Goal: Task Accomplishment & Management: Use online tool/utility

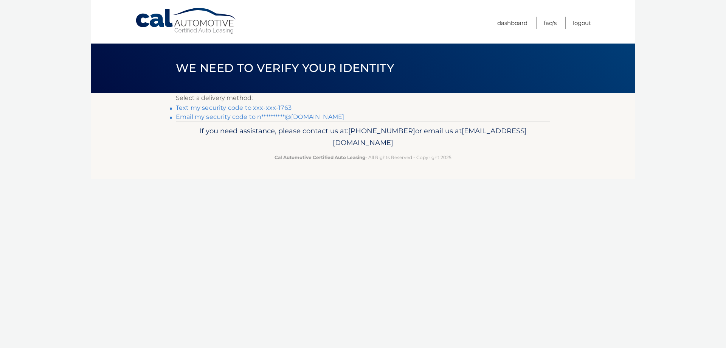
click at [203, 109] on link "Text my security code to xxx-xxx-1763" at bounding box center [234, 107] width 116 height 7
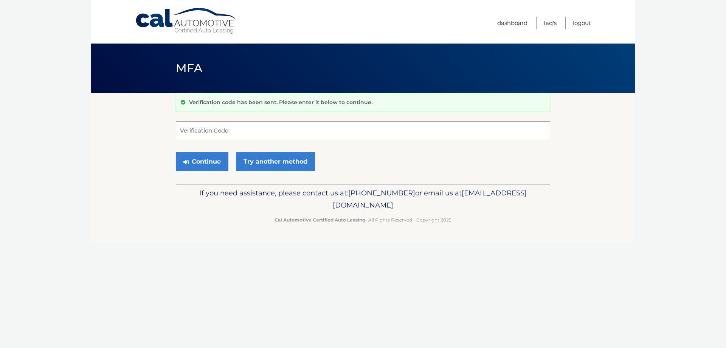
click at [195, 133] on input "Verification Code" at bounding box center [363, 130] width 374 height 19
type input "528513"
click at [252, 163] on link "Try another method" at bounding box center [275, 161] width 79 height 19
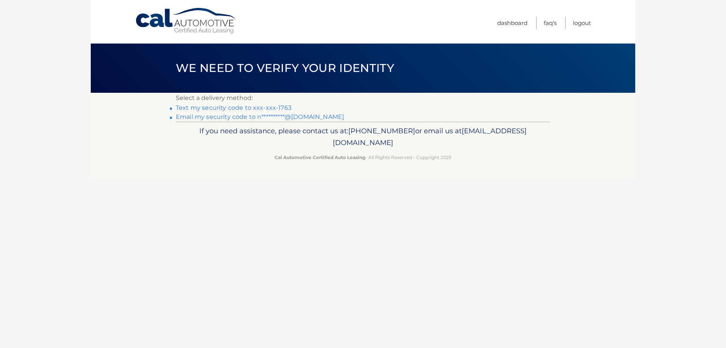
click at [225, 106] on link "Text my security code to xxx-xxx-1763" at bounding box center [234, 107] width 116 height 7
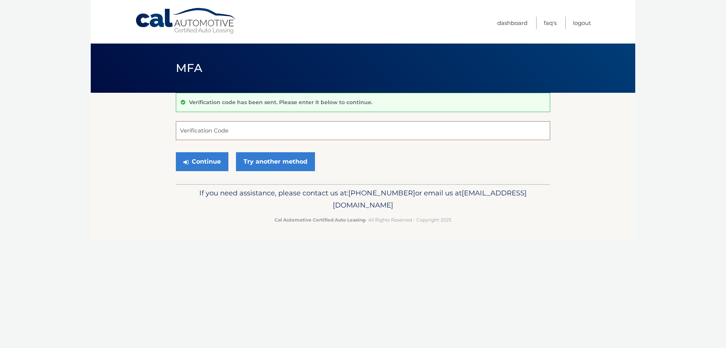
click at [213, 130] on input "Verification Code" at bounding box center [363, 130] width 374 height 19
type input "591655"
click at [209, 165] on button "Continue" at bounding box center [202, 161] width 53 height 19
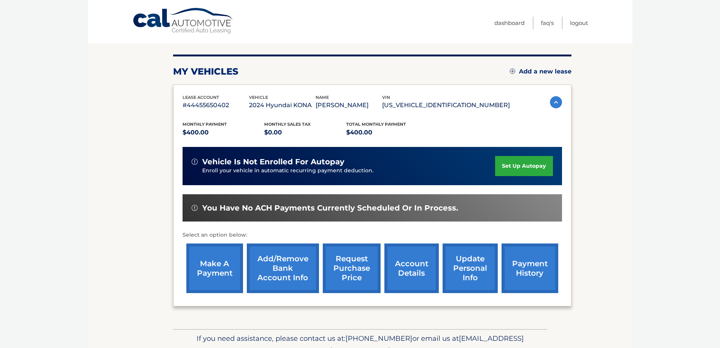
scroll to position [76, 0]
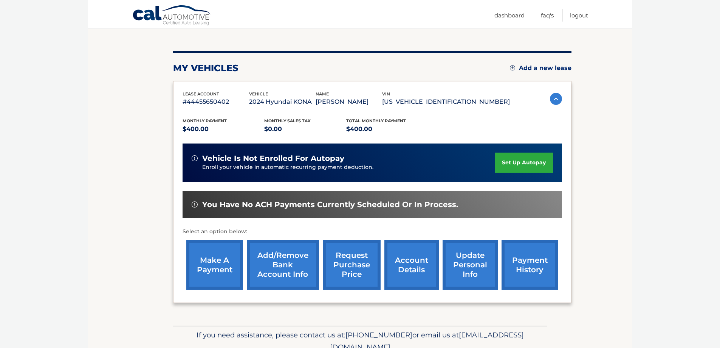
click at [207, 269] on link "make a payment" at bounding box center [214, 265] width 57 height 50
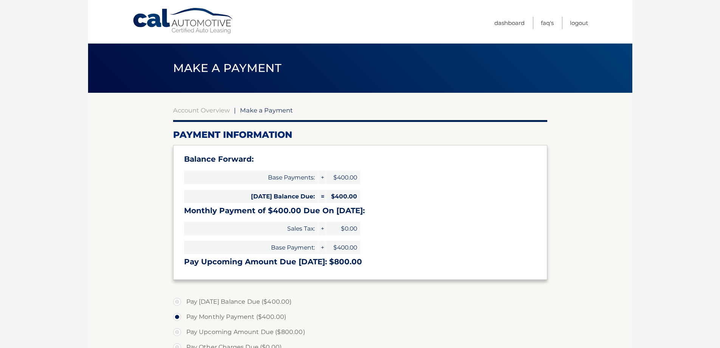
select select "ZWU0Y2M0ZTUtZTQxZC00NzljLTllZWMtNjhkOTZhMzFmMGYz"
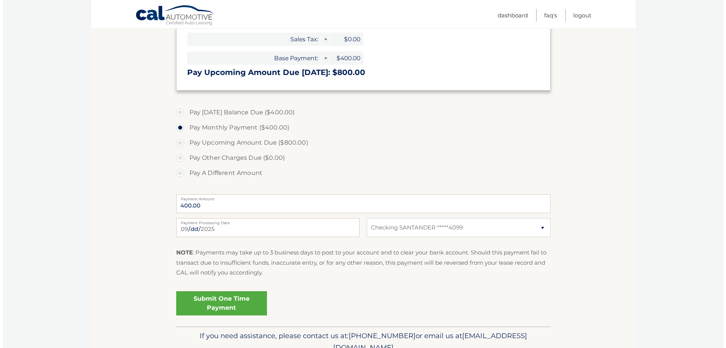
scroll to position [225, 0]
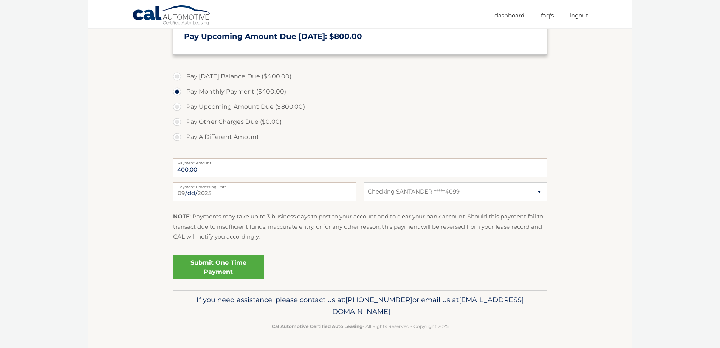
click at [217, 266] on link "Submit One Time Payment" at bounding box center [218, 267] width 91 height 24
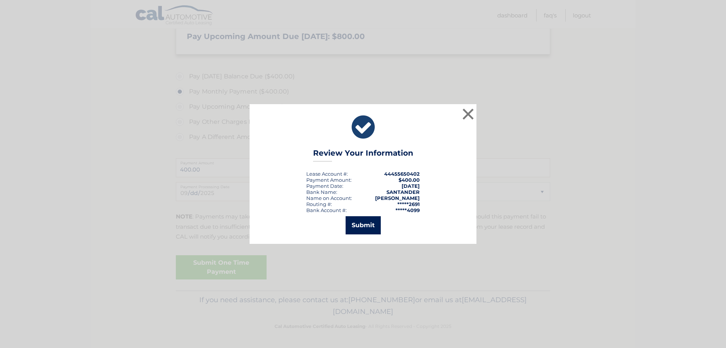
click at [364, 222] on button "Submit" at bounding box center [363, 225] width 35 height 18
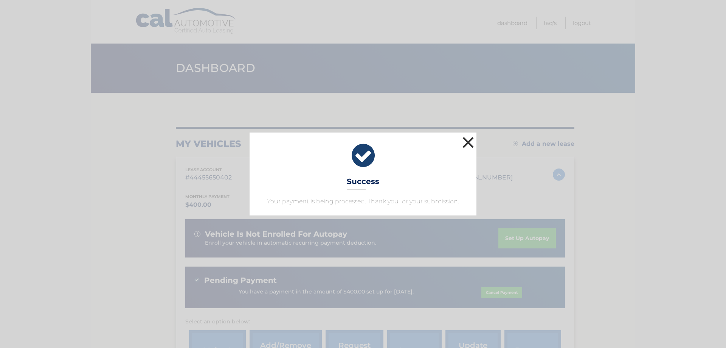
click at [466, 143] on button "×" at bounding box center [468, 142] width 15 height 15
